Goal: Download file/media

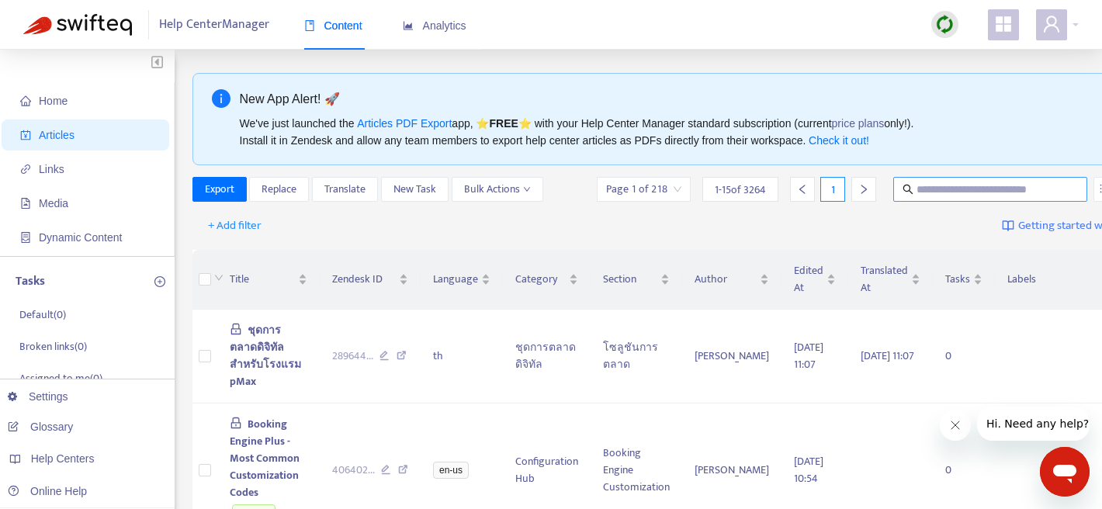
click at [949, 186] on input "text" at bounding box center [990, 189] width 149 height 17
paste input "**********"
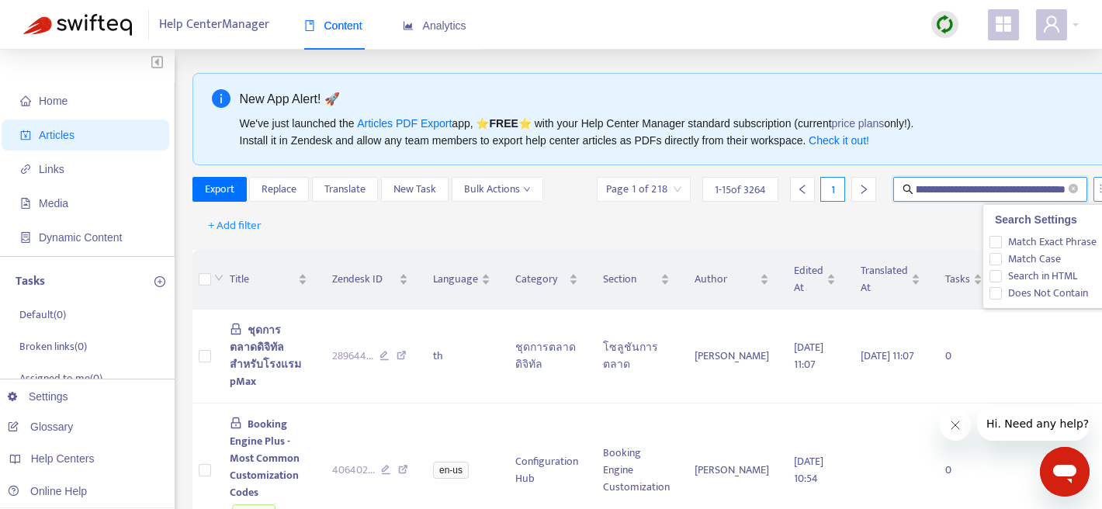
click at [1096, 186] on button "button" at bounding box center [1105, 189] width 24 height 25
click at [1005, 243] on span "Match Exact Phrase" at bounding box center [1052, 242] width 101 height 17
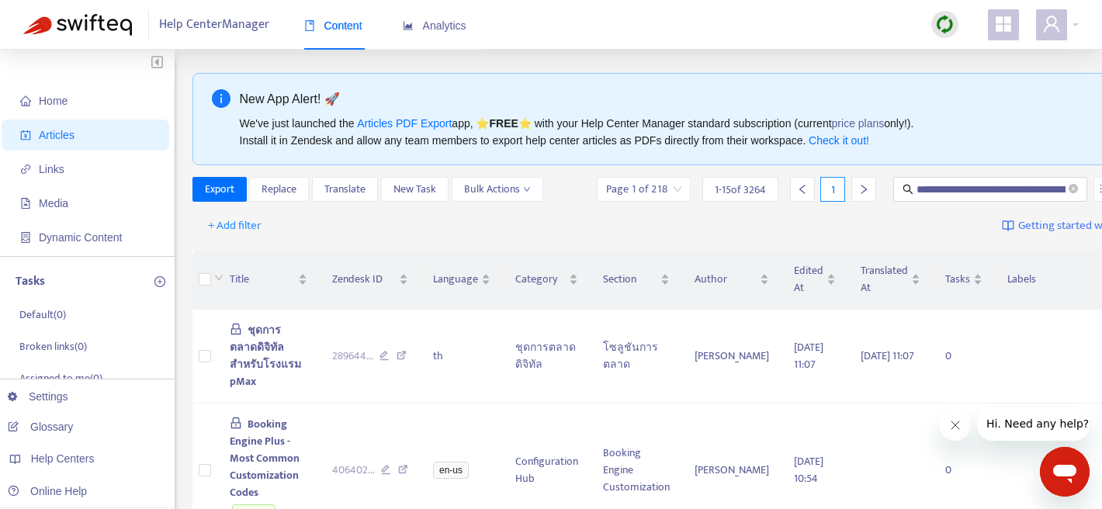
click at [931, 228] on div "+ Add filter Getting started with Articles" at bounding box center [673, 226] width 963 height 36
click at [949, 194] on input "**********" at bounding box center [990, 189] width 149 height 17
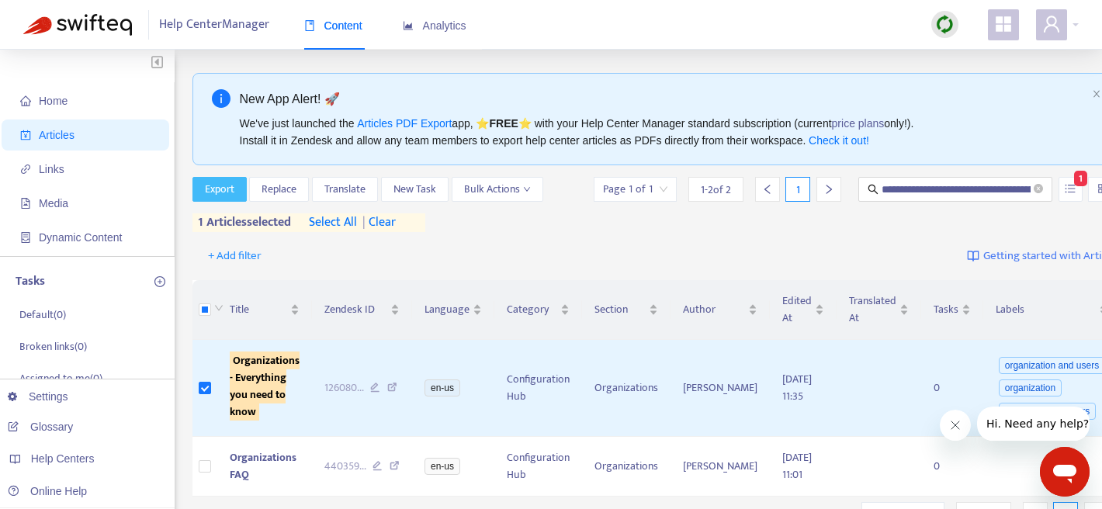
click at [220, 188] on span "Export" at bounding box center [219, 189] width 29 height 17
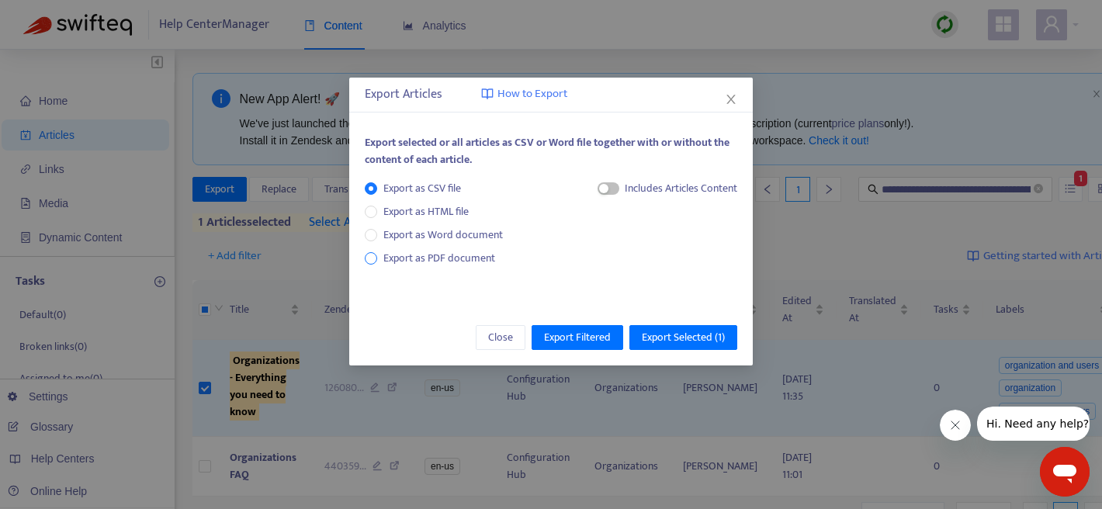
click at [462, 253] on span "Export as PDF document" at bounding box center [439, 258] width 112 height 18
click at [672, 334] on span "Export Selected ( 1 )" at bounding box center [683, 337] width 83 height 17
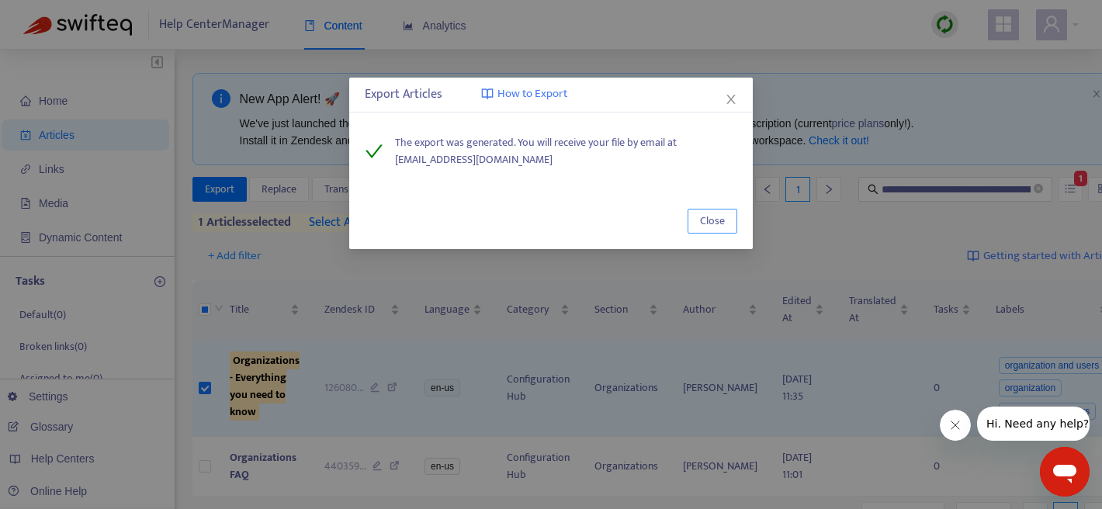
click at [714, 214] on span "Close" at bounding box center [712, 221] width 25 height 17
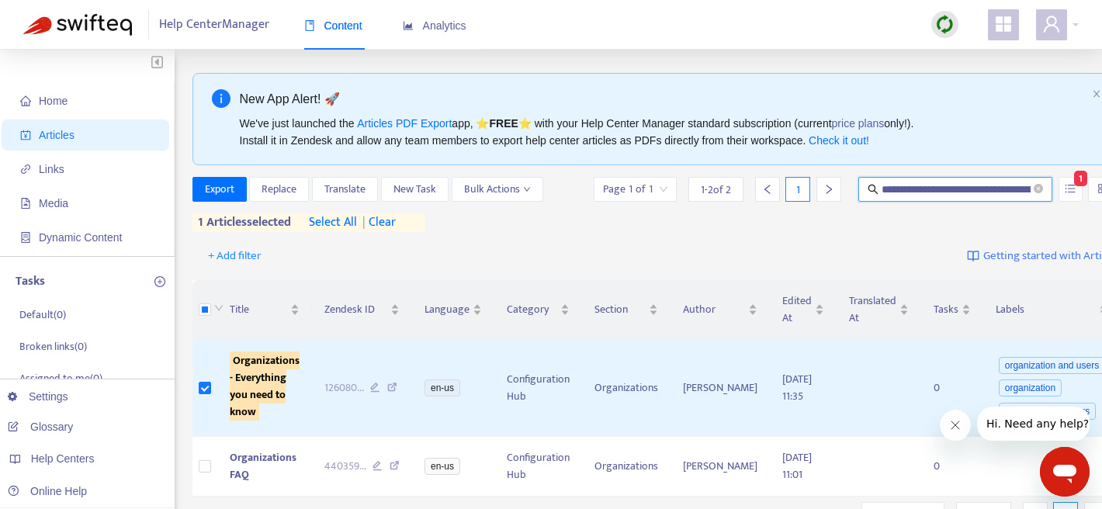
click at [941, 182] on input "**********" at bounding box center [956, 189] width 149 height 17
paste input "text"
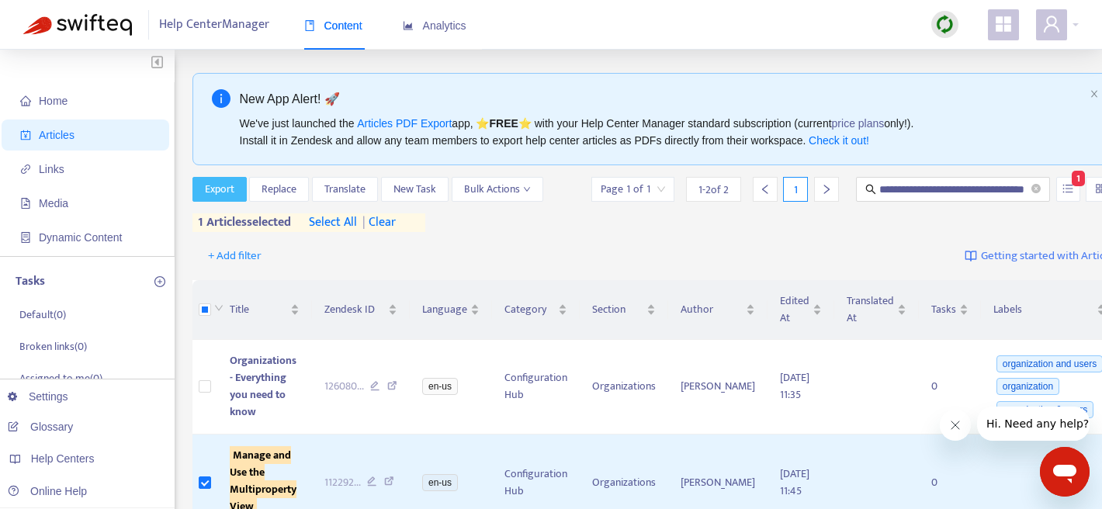
click at [217, 181] on span "Export" at bounding box center [219, 189] width 29 height 17
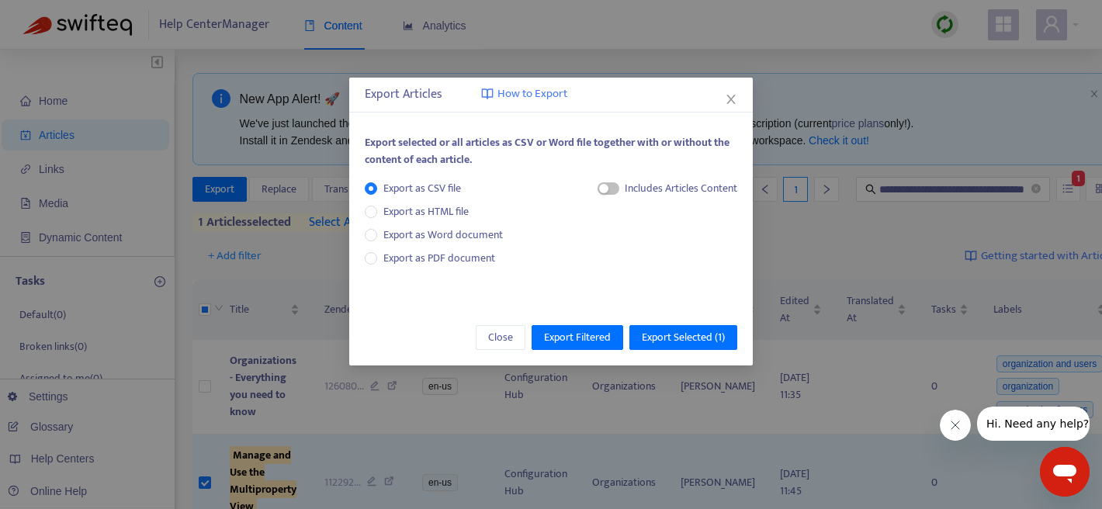
click at [468, 246] on div "Export as CSV file Export as HTML file Export as Word document Export as PDF do…" at bounding box center [440, 223] width 151 height 87
click at [472, 255] on span "Export as PDF document" at bounding box center [439, 258] width 112 height 18
click at [694, 335] on span "Export Selected ( 1 )" at bounding box center [683, 337] width 83 height 17
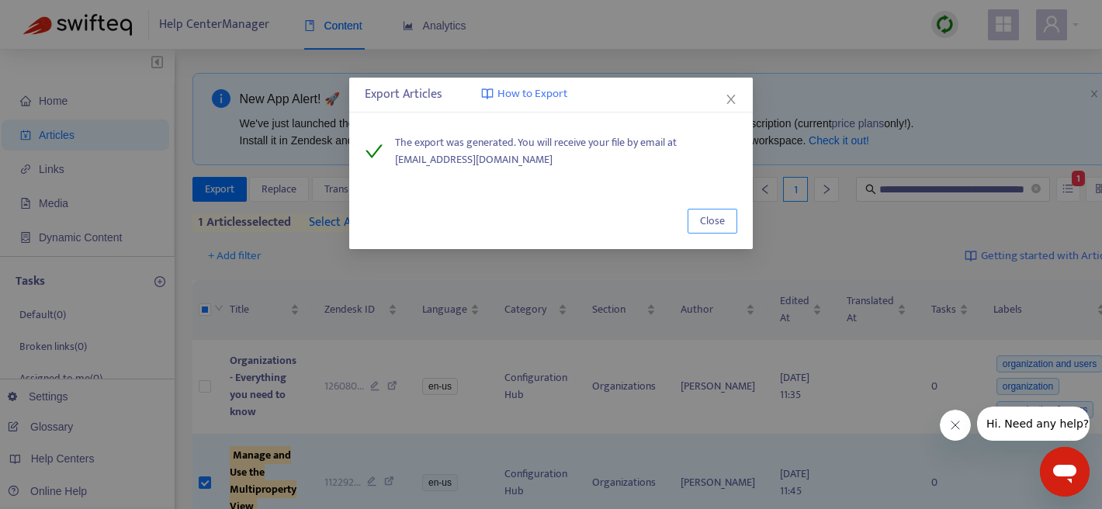
click at [713, 218] on span "Close" at bounding box center [712, 221] width 25 height 17
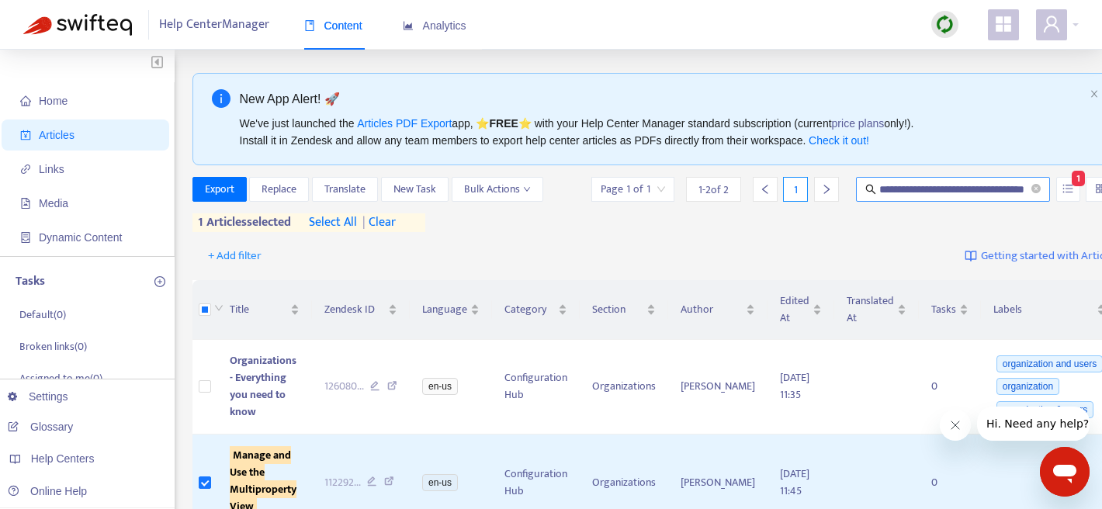
click at [910, 191] on input "**********" at bounding box center [953, 189] width 149 height 17
paste input "text"
type input "**********"
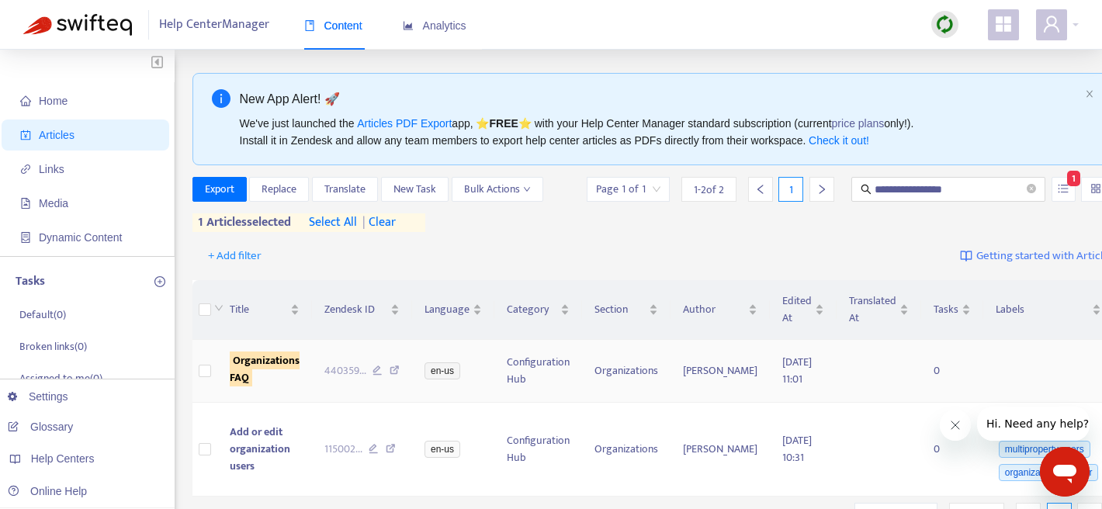
click at [213, 372] on td at bounding box center [204, 371] width 25 height 63
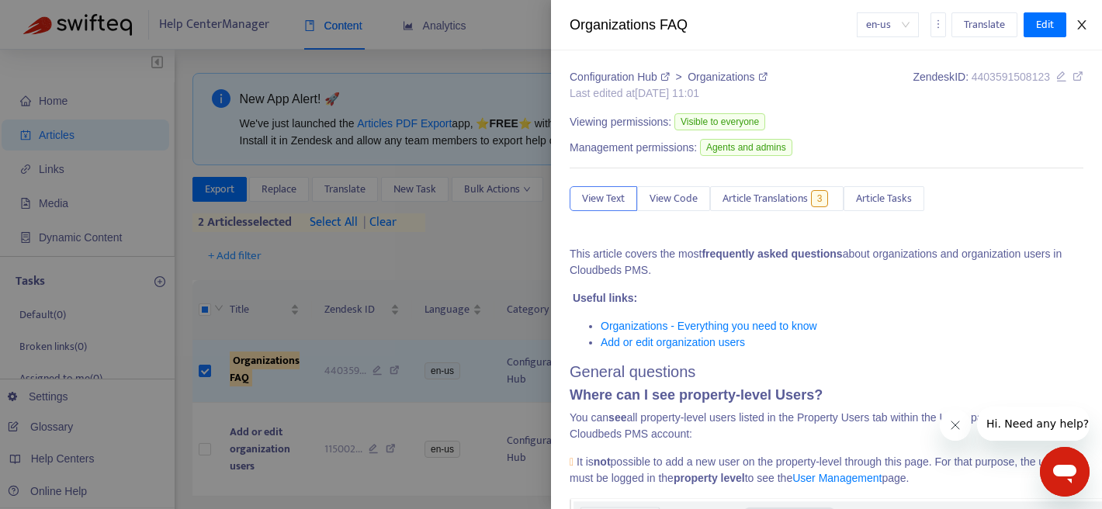
click at [1083, 19] on icon "close" at bounding box center [1082, 25] width 12 height 12
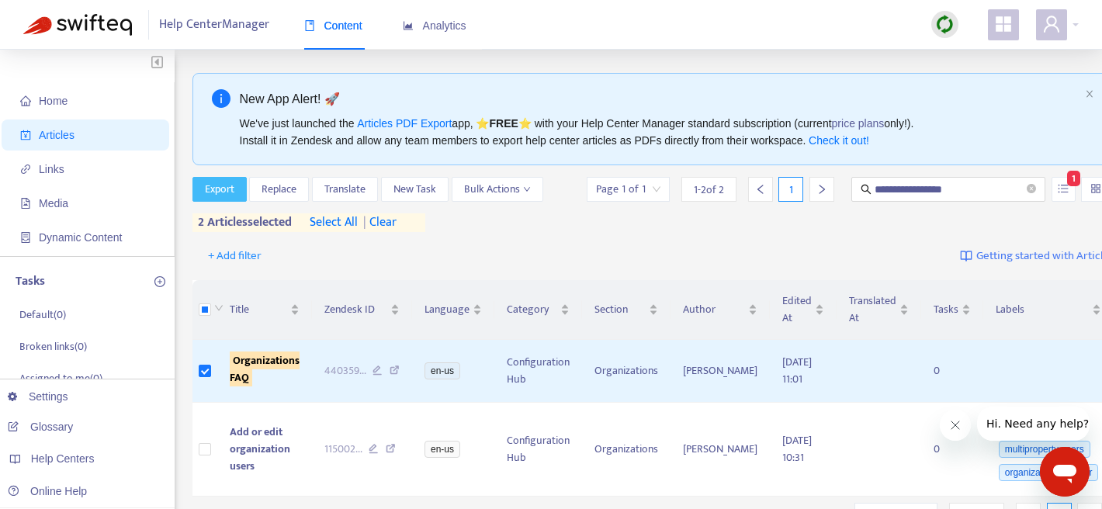
click at [223, 182] on span "Export" at bounding box center [219, 189] width 29 height 17
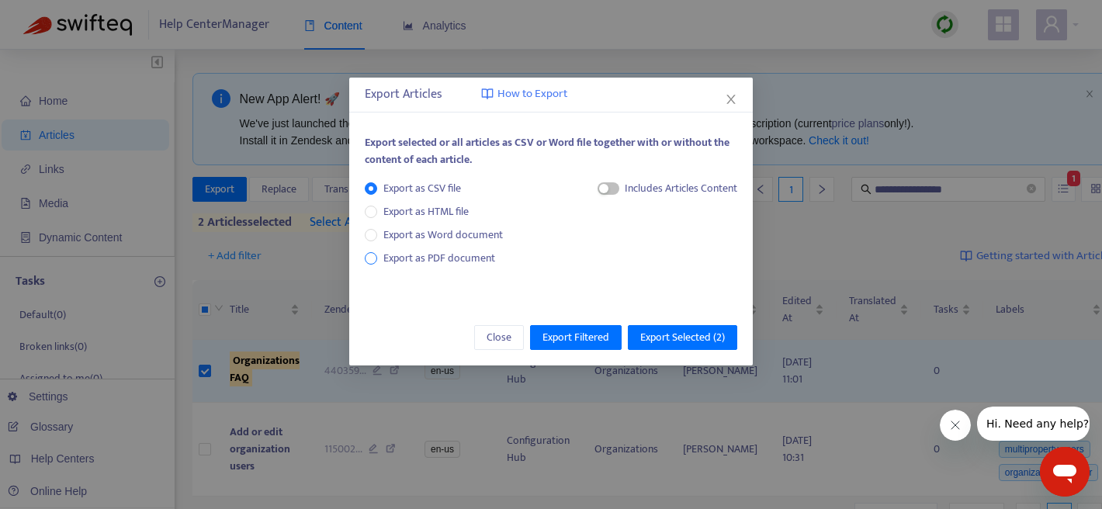
click at [453, 264] on span "Export as PDF document" at bounding box center [439, 258] width 112 height 18
click at [663, 340] on span "Export Selected ( 2 )" at bounding box center [682, 337] width 85 height 17
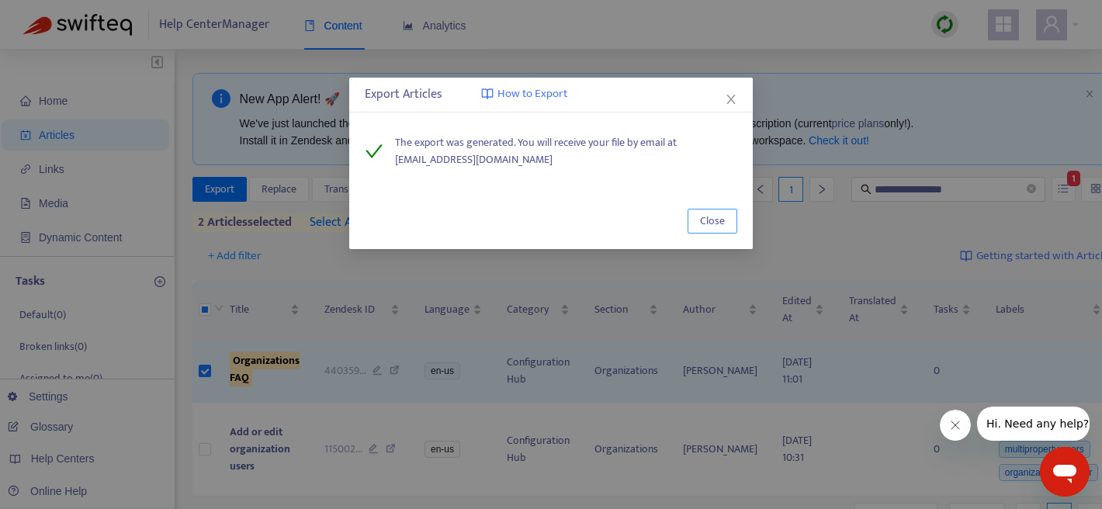
click at [719, 226] on span "Close" at bounding box center [712, 221] width 25 height 17
